Goal: Task Accomplishment & Management: Manage account settings

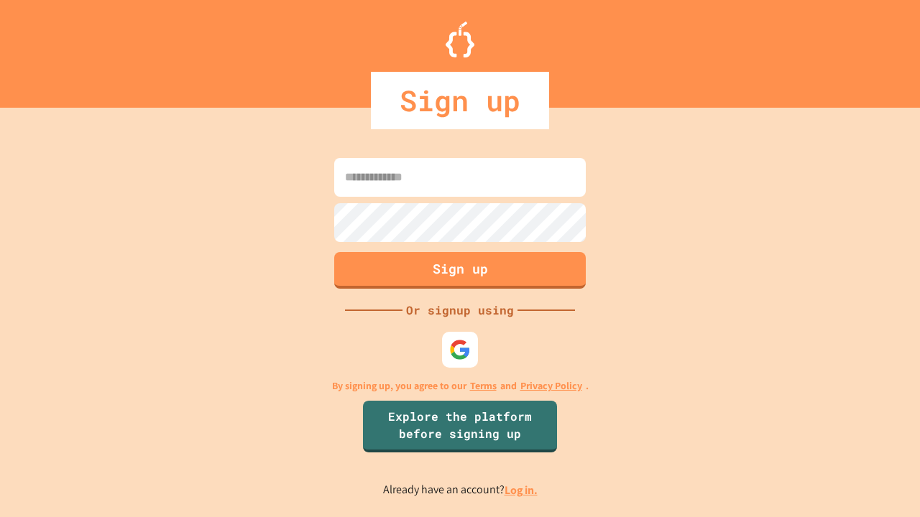
click at [522, 490] on link "Log in." at bounding box center [520, 490] width 33 height 15
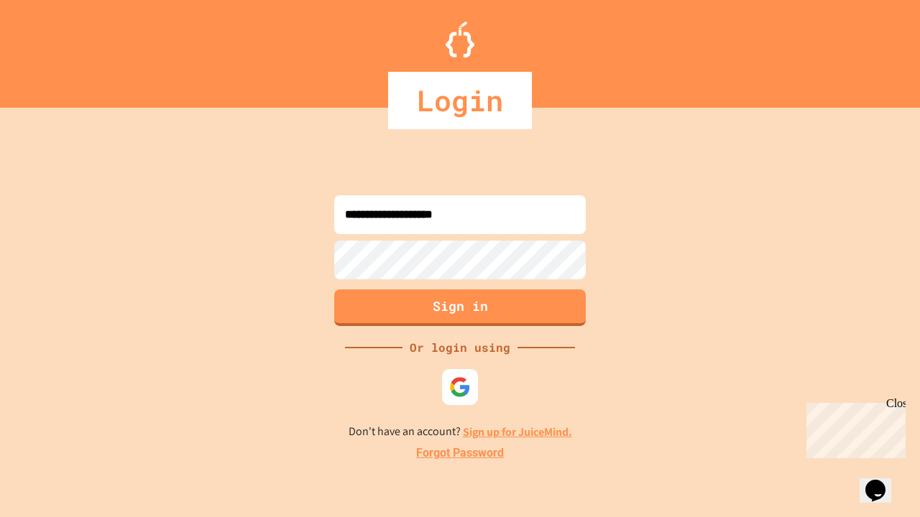
type input "**********"
